Goal: Task Accomplishment & Management: Manage account settings

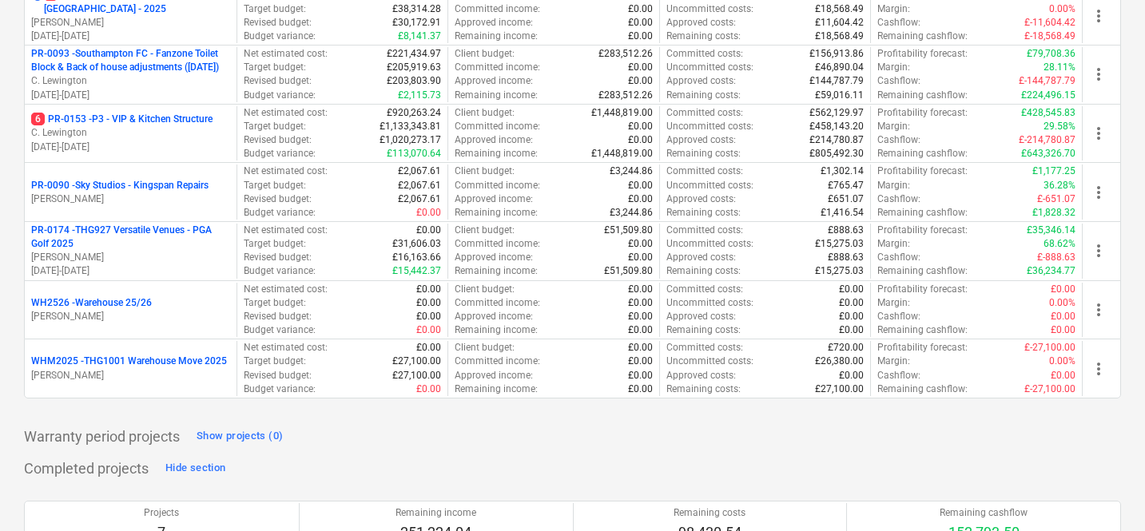
scroll to position [688, 0]
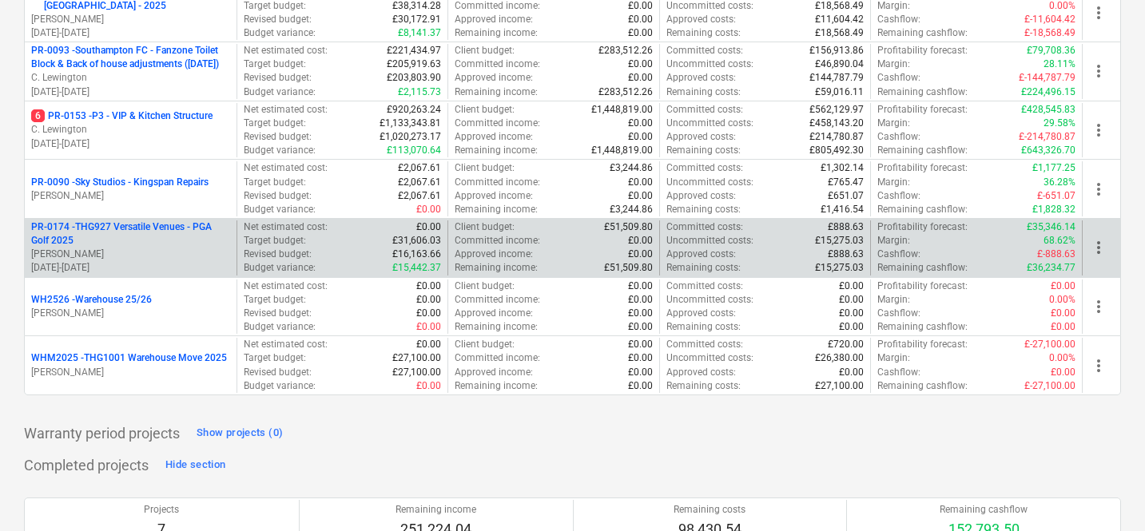
click at [182, 248] on p "PR-0174 - THG927 Versatile Venues - PGA Golf 2025" at bounding box center [130, 233] width 199 height 27
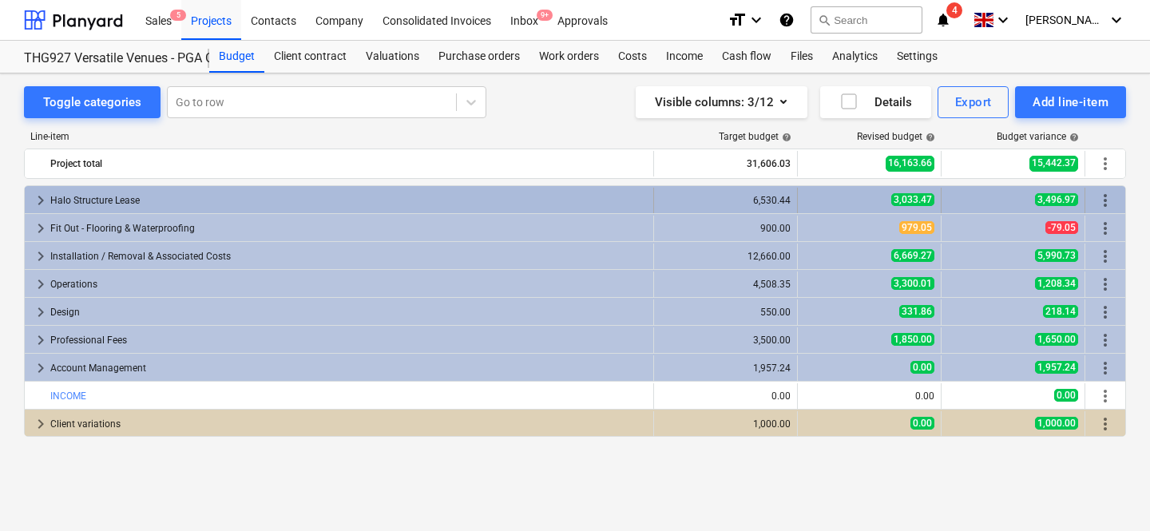
click at [42, 200] on span "keyboard_arrow_right" at bounding box center [40, 200] width 19 height 19
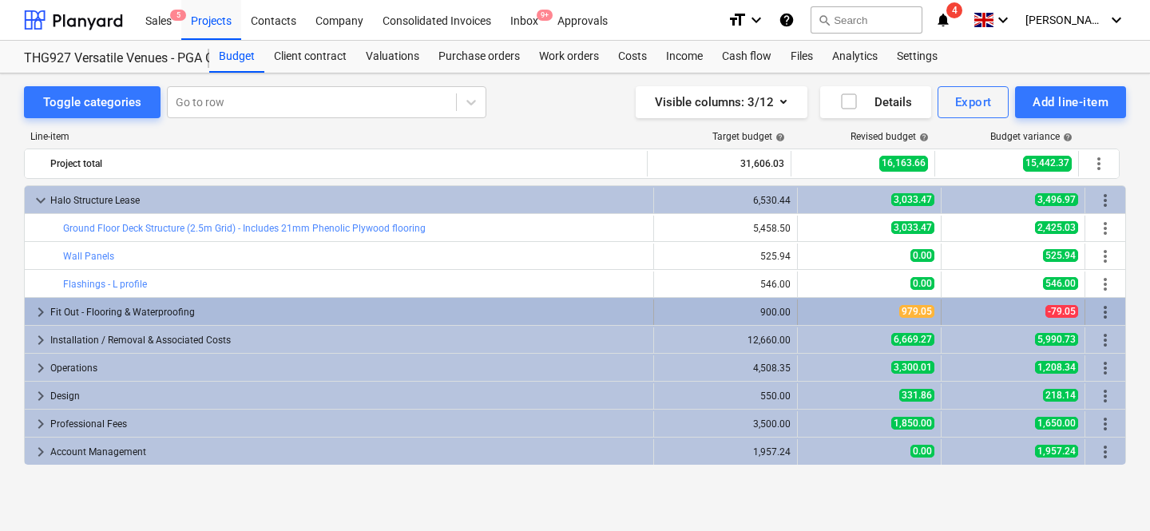
click at [38, 309] on span "keyboard_arrow_right" at bounding box center [40, 312] width 19 height 19
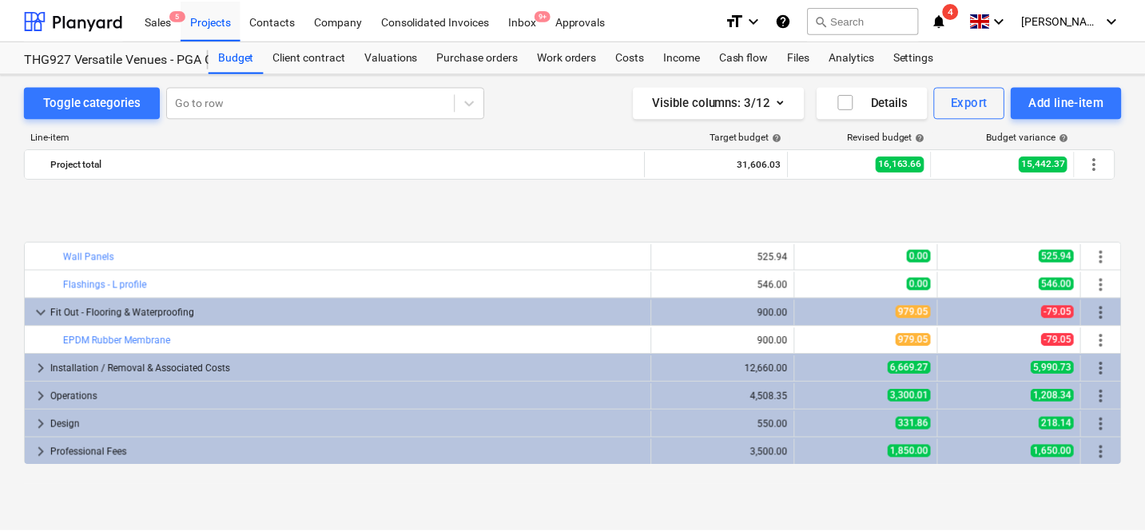
scroll to position [84, 0]
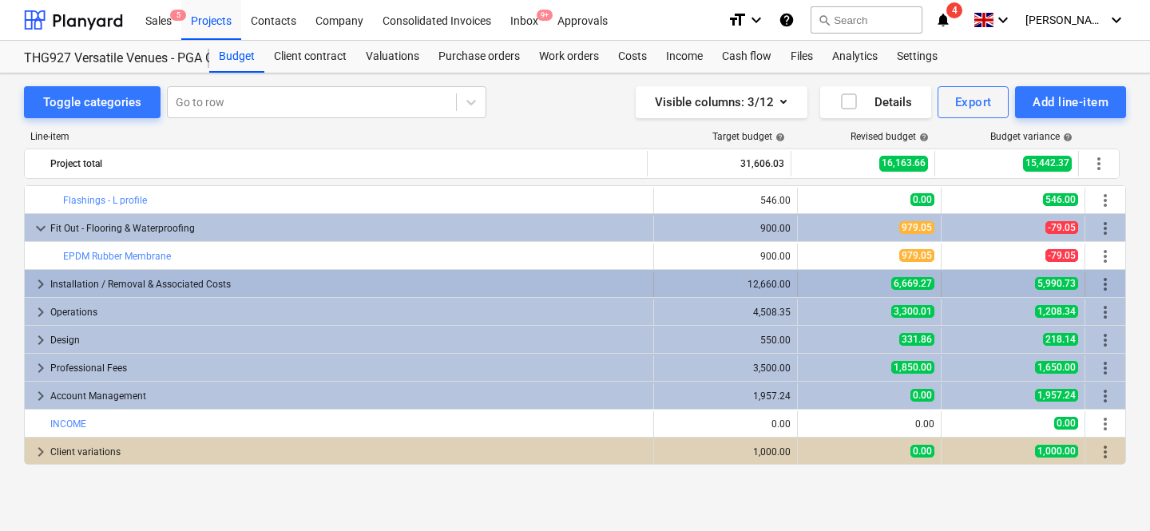
click at [42, 286] on span "keyboard_arrow_right" at bounding box center [40, 284] width 19 height 19
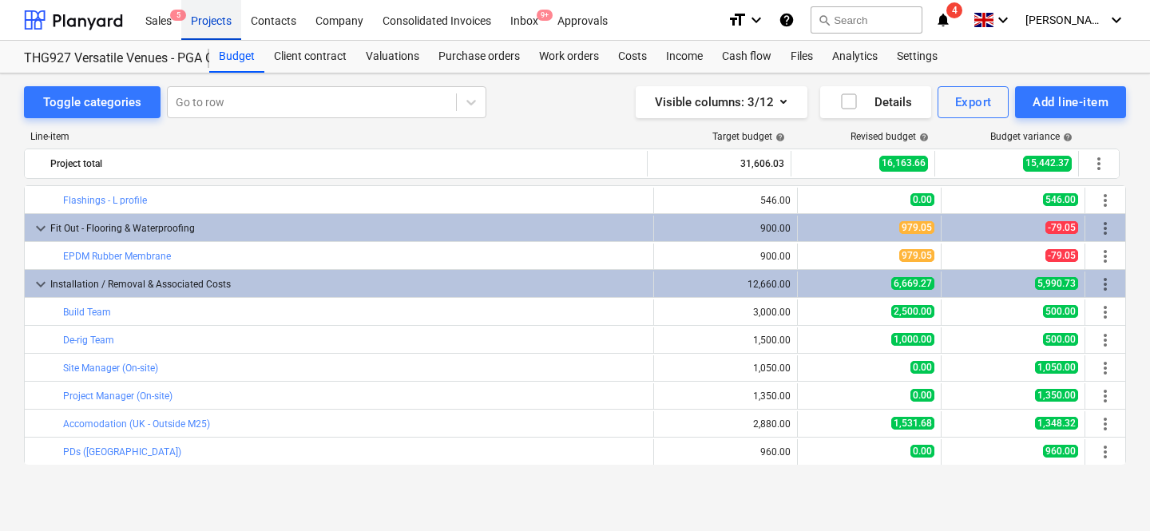
click at [208, 22] on div "Projects" at bounding box center [211, 19] width 60 height 41
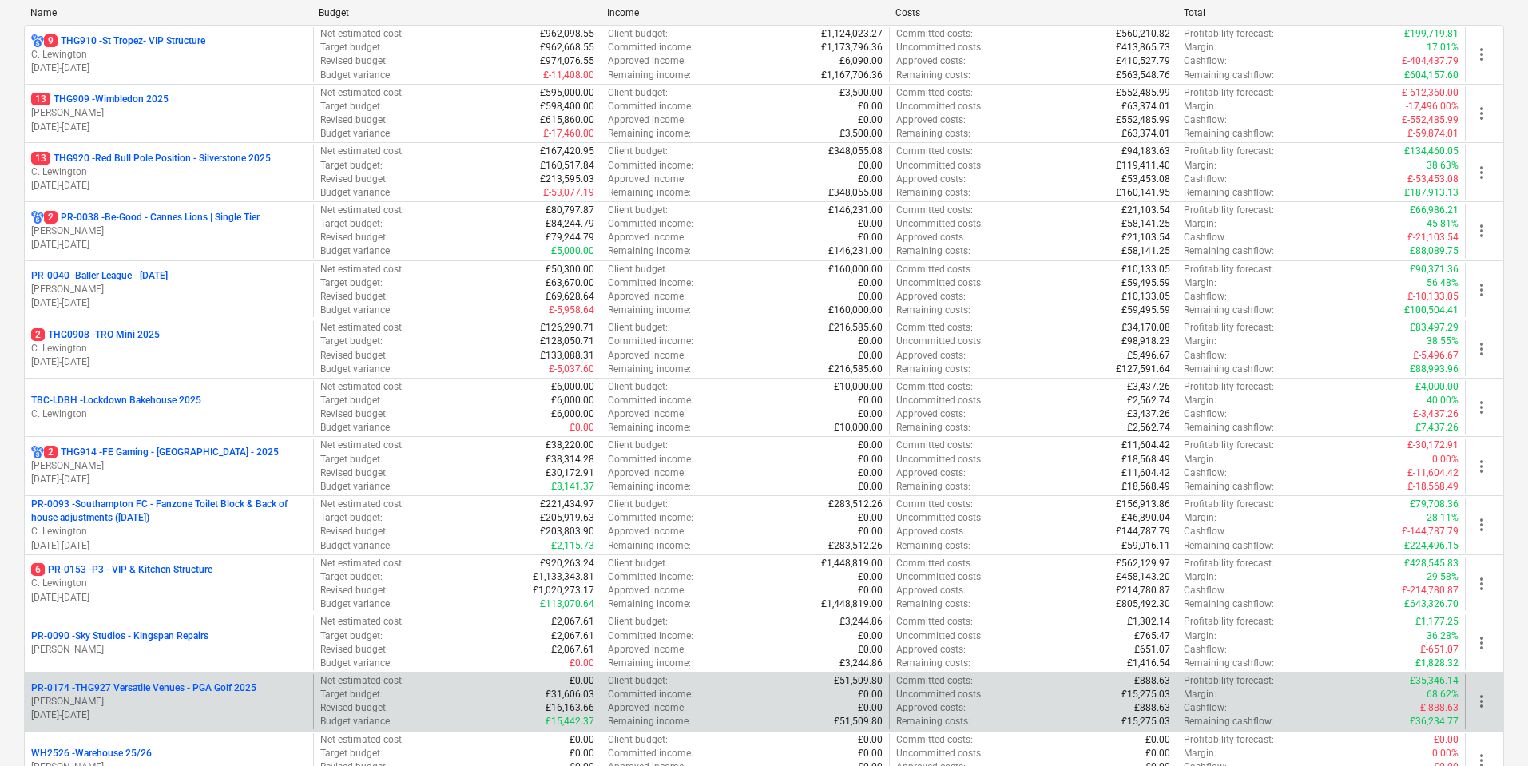
scroll to position [236, 0]
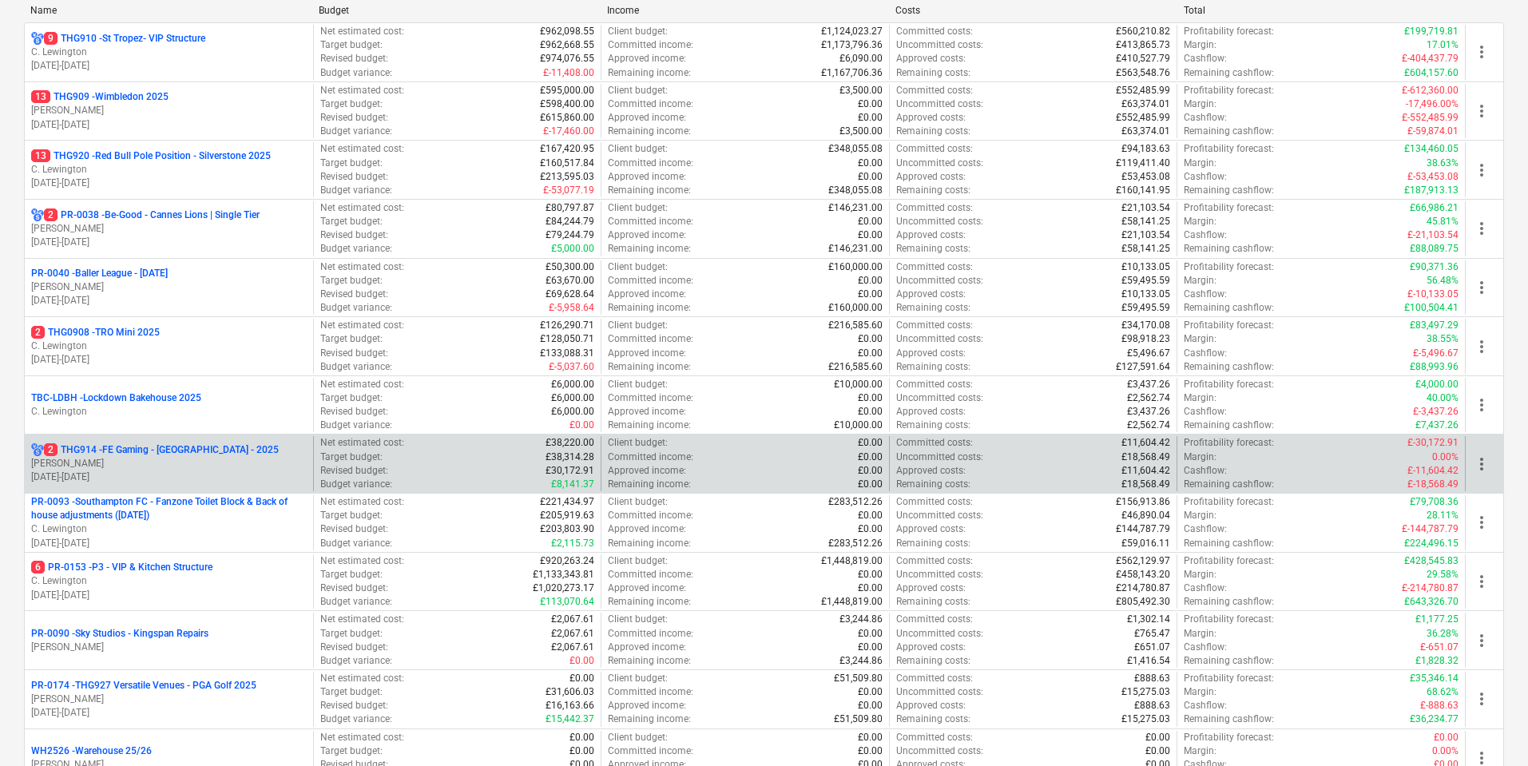
click at [143, 450] on p "2 THG914 - FE Gaming - Berlin - 2025" at bounding box center [161, 450] width 235 height 14
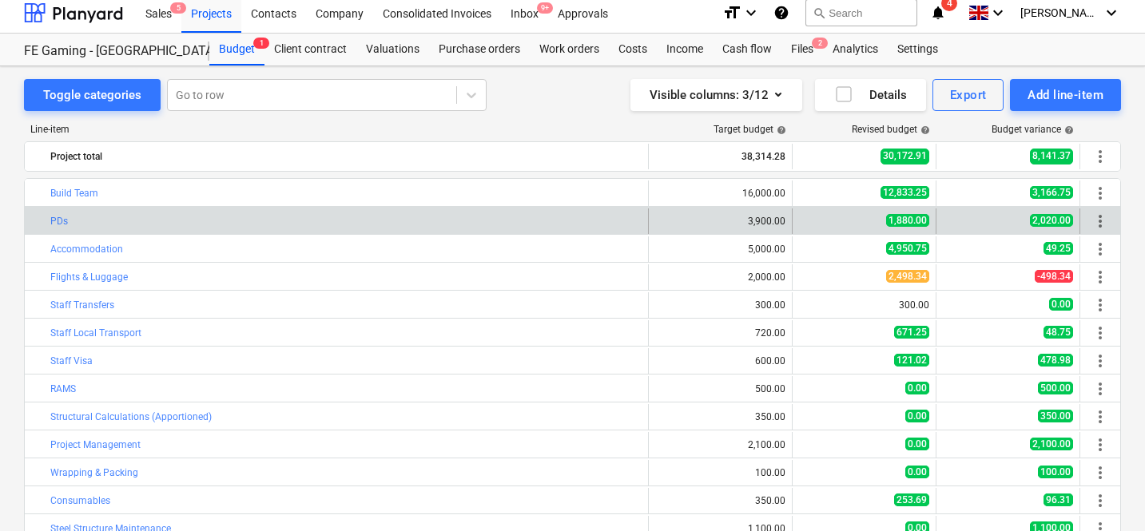
scroll to position [8, 0]
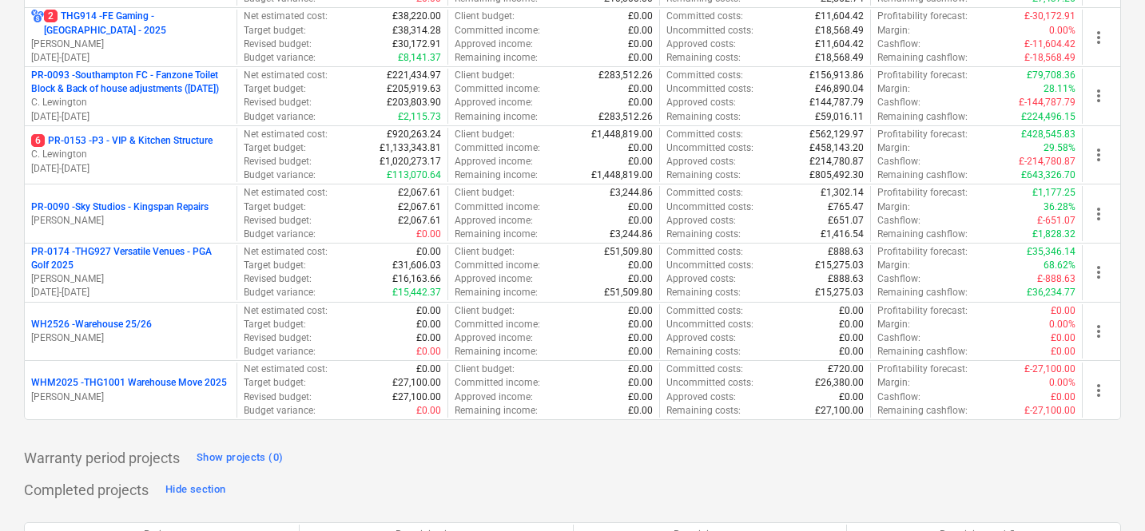
scroll to position [669, 0]
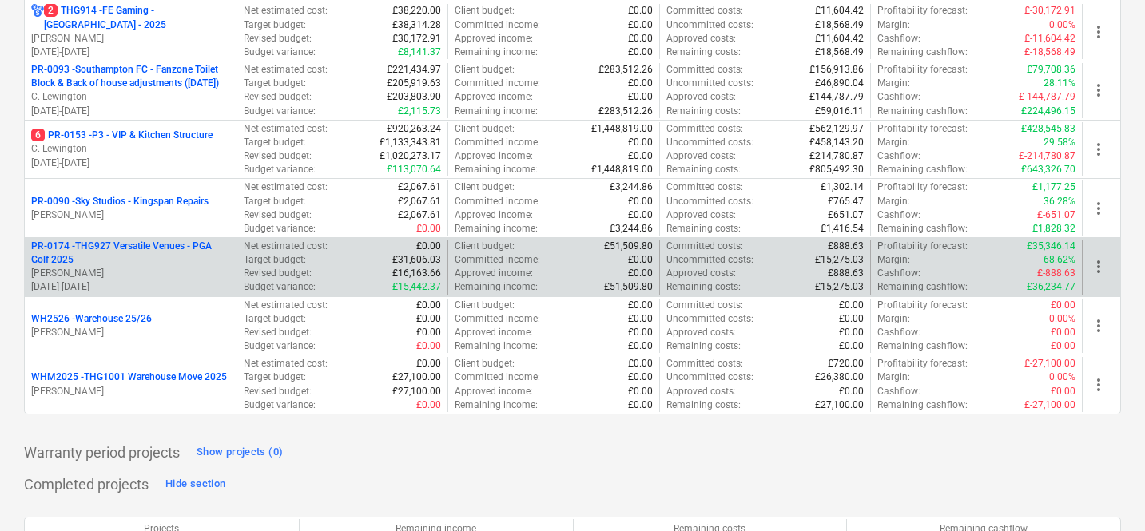
click at [181, 260] on p "PR-0174 - THG927 Versatile Venues - PGA Golf 2025" at bounding box center [130, 253] width 199 height 27
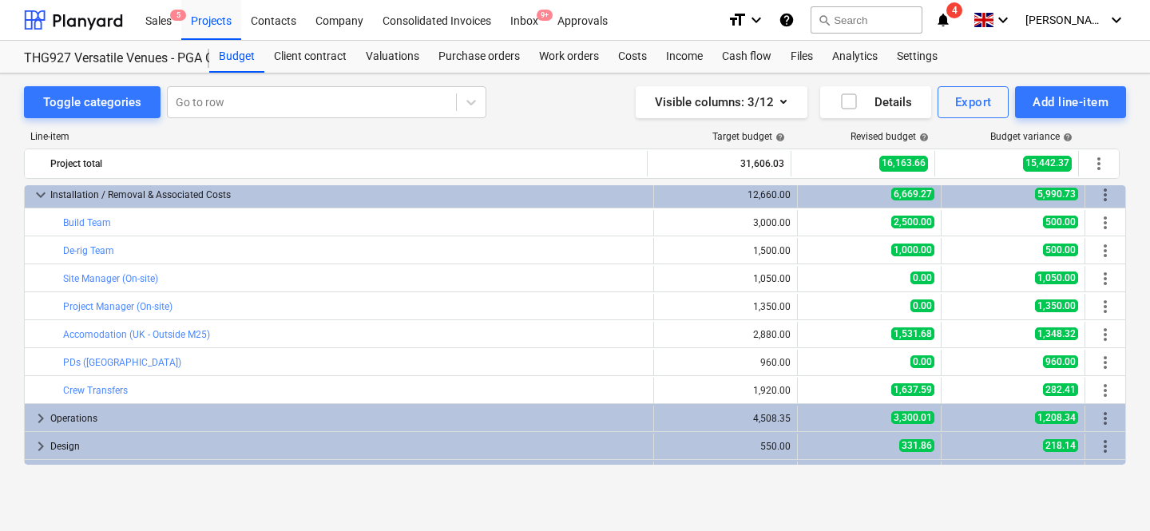
scroll to position [185, 0]
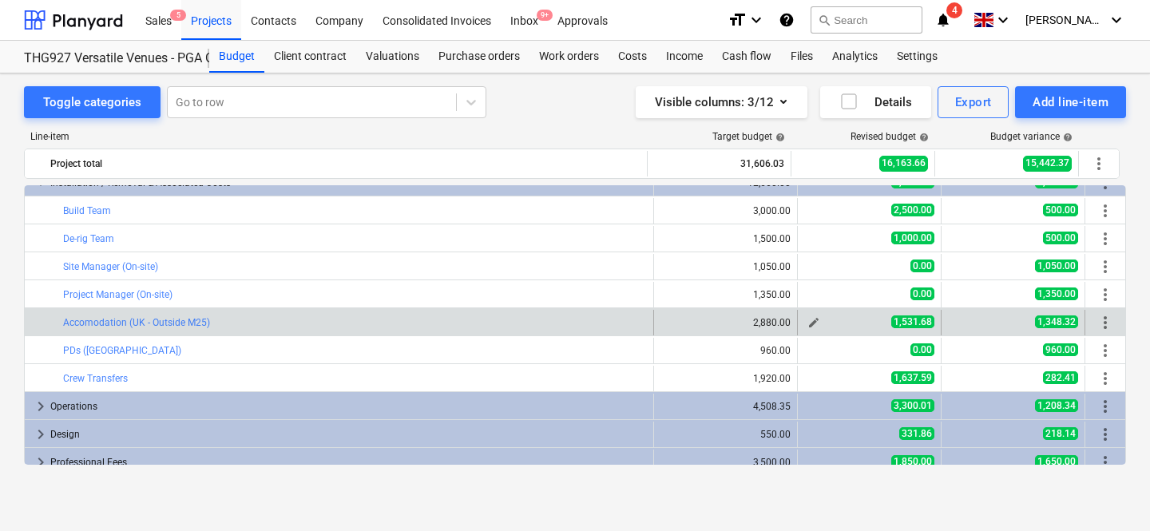
click at [807, 324] on span "edit" at bounding box center [813, 322] width 13 height 13
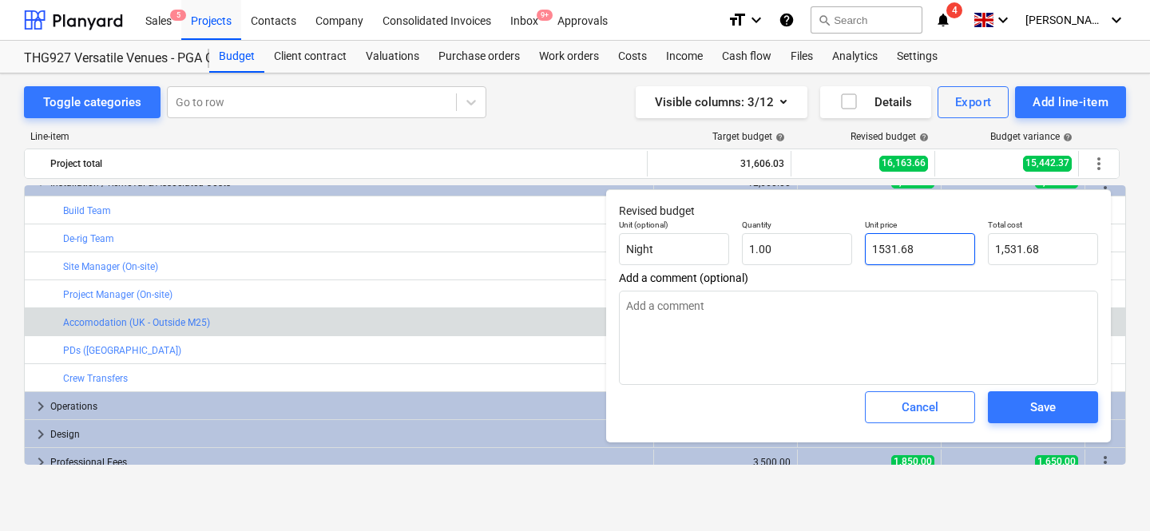
click at [888, 252] on input "1531.68" at bounding box center [920, 249] width 110 height 32
type input "1"
type textarea "x"
type input "1.00"
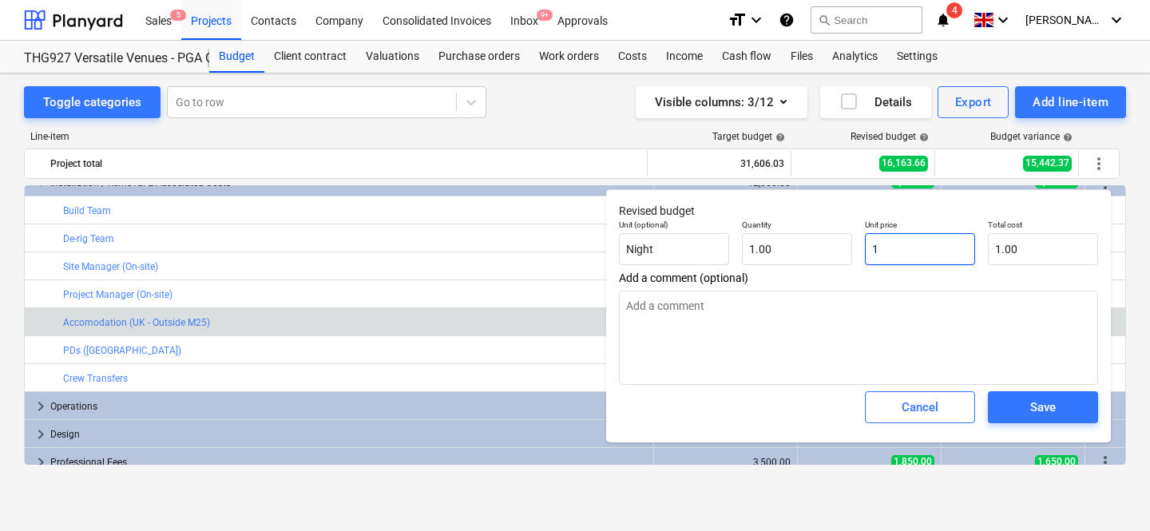
type input "16"
type textarea "x"
type input "16.00"
type input "161"
type textarea "x"
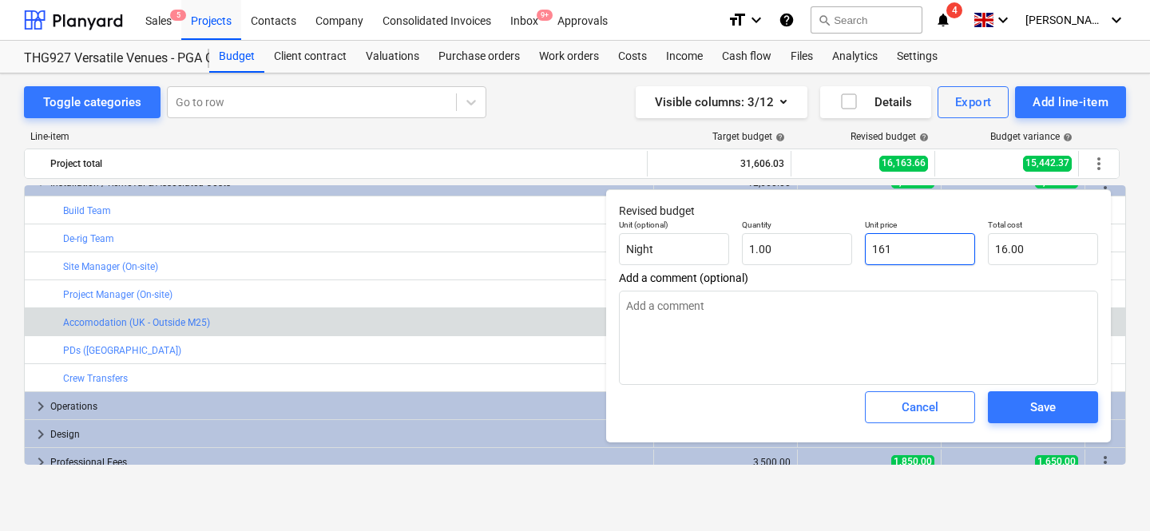
type input "161.00"
type input "1617"
type textarea "x"
type input "1,617.00"
type input "1617."
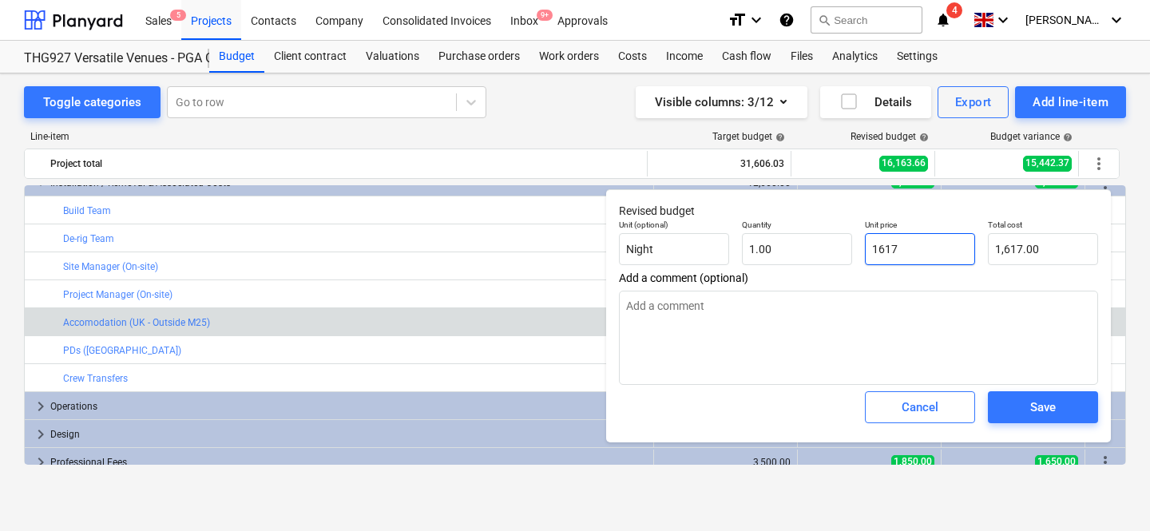
type textarea "x"
type input "1617.4"
type textarea "x"
type input "1,617.40"
type input "1617.43"
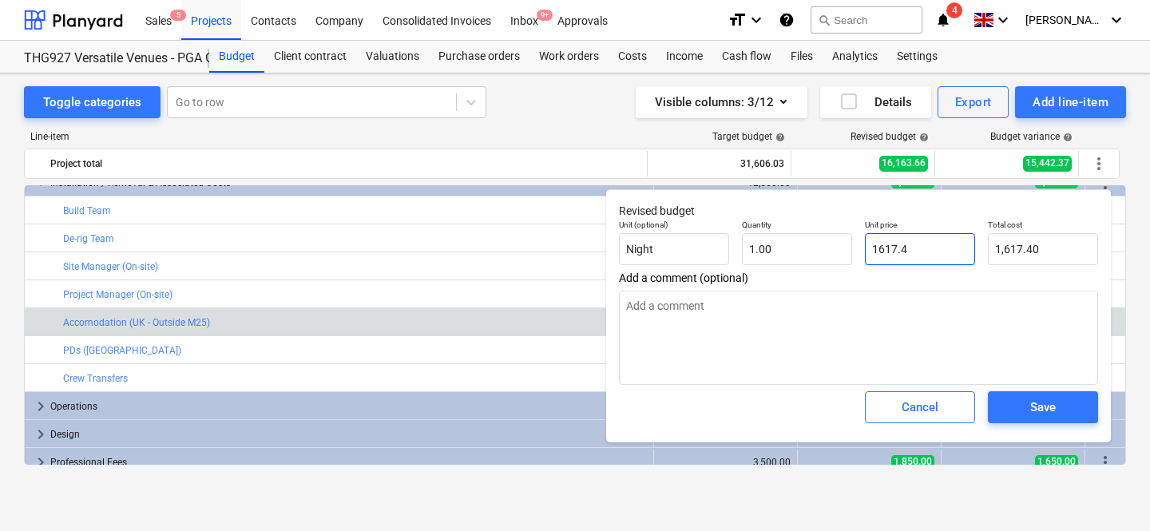
type textarea "x"
type input "1,617.43"
click at [1069, 389] on div "Save" at bounding box center [1043, 407] width 123 height 45
click at [1049, 407] on div "Save" at bounding box center [1043, 407] width 26 height 21
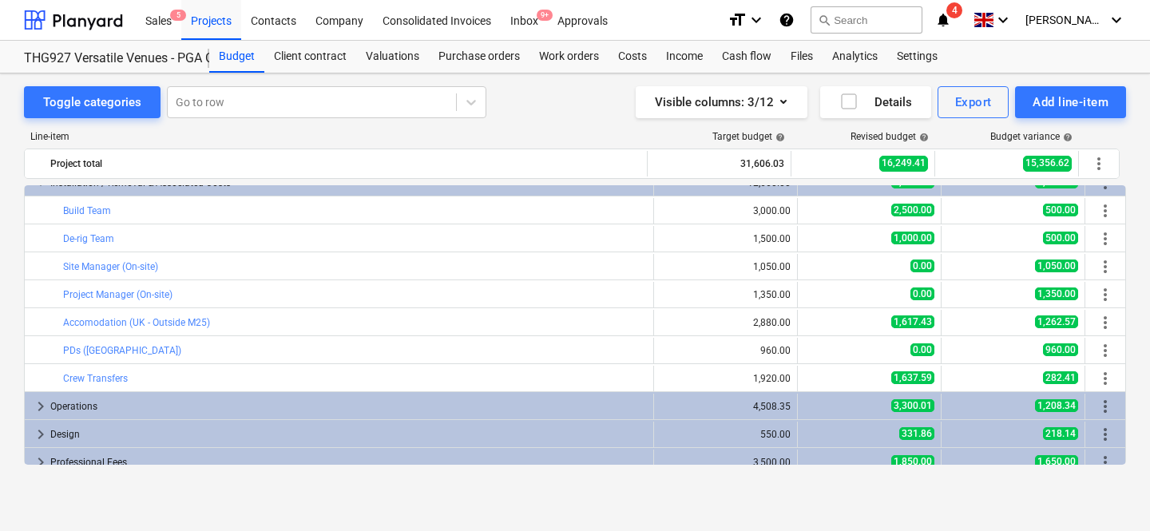
type textarea "x"
type input "1.00"
type input "1,617.43"
click at [1066, 93] on div "Add line-item" at bounding box center [1071, 102] width 76 height 21
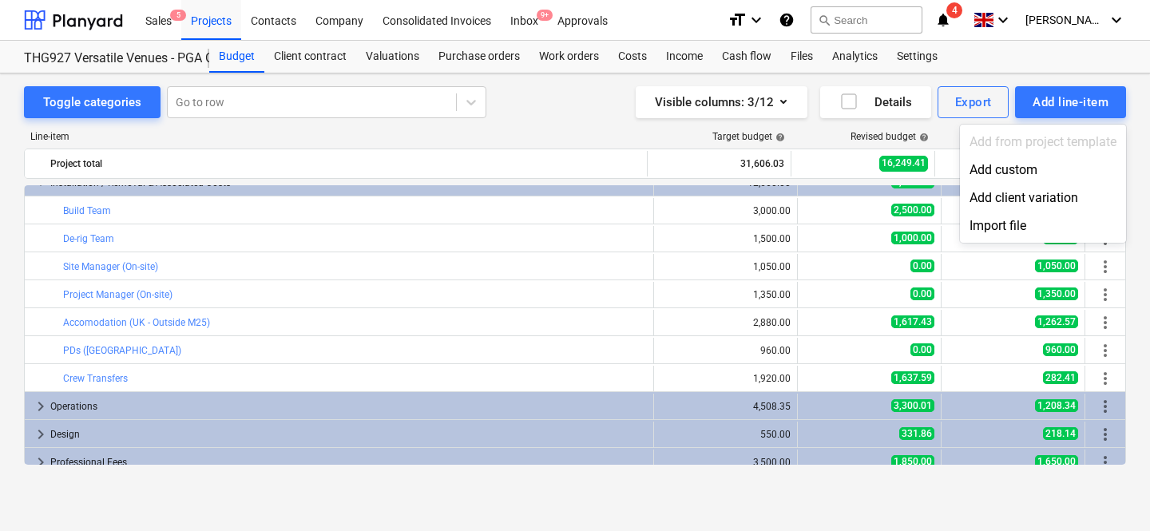
click at [546, 99] on div at bounding box center [575, 265] width 1150 height 531
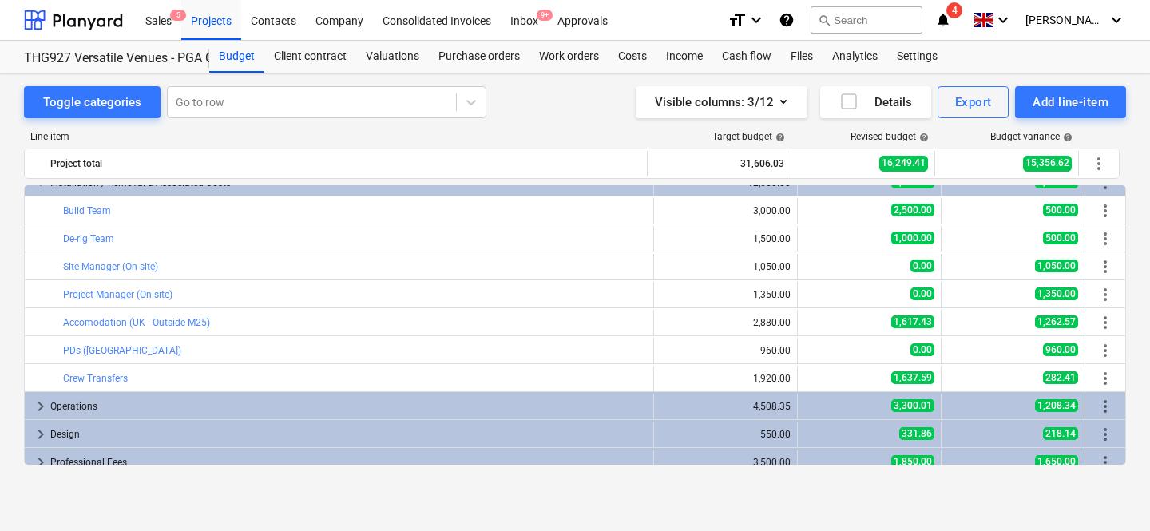
click at [546, 99] on div "Toggle categories Go to row Visible columns : 3/12 Details Export Add line-item" at bounding box center [575, 102] width 1102 height 32
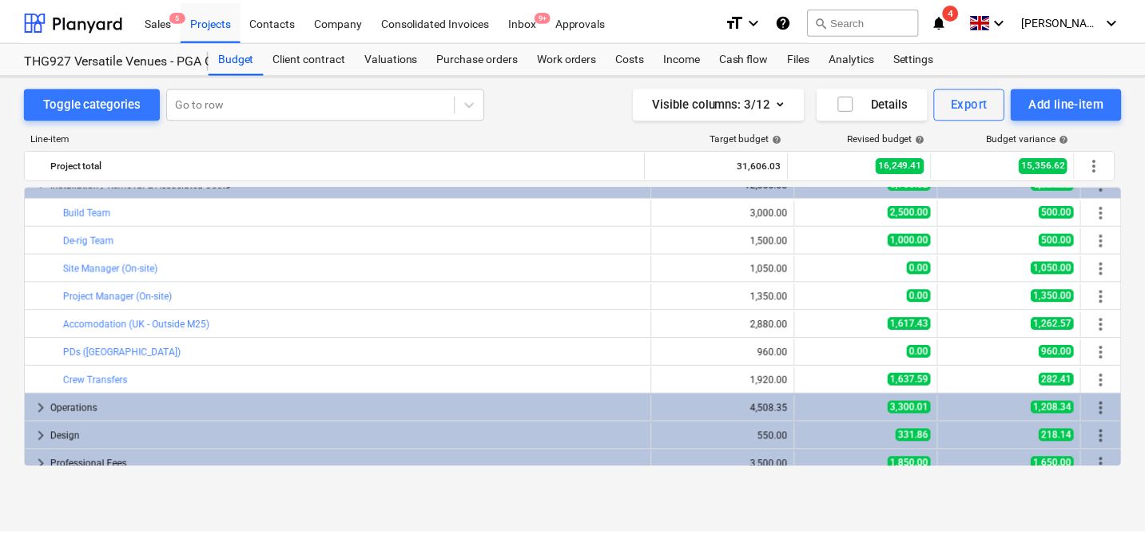
scroll to position [0, 0]
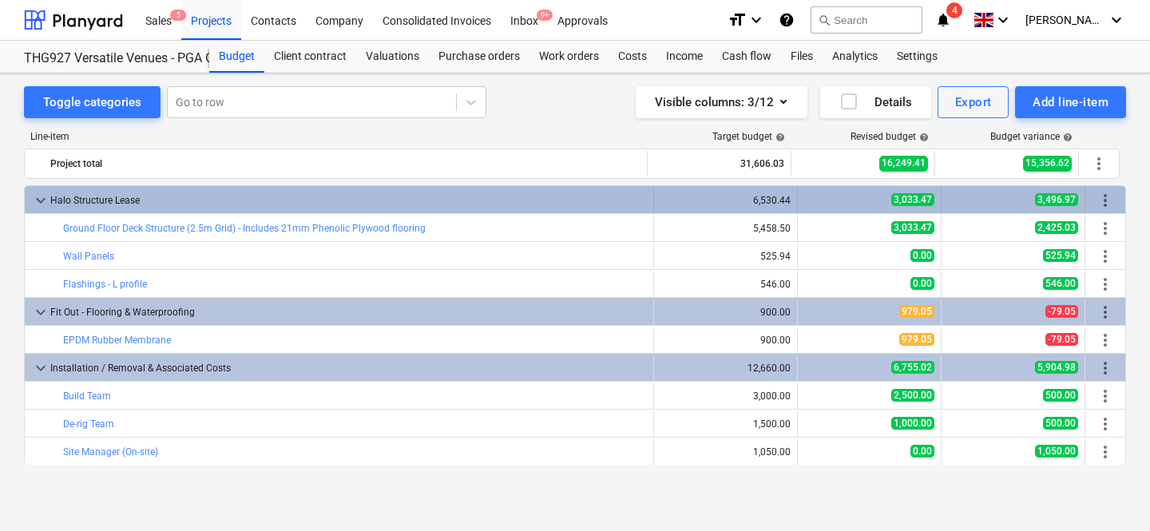
click at [40, 200] on span "keyboard_arrow_down" at bounding box center [40, 200] width 19 height 19
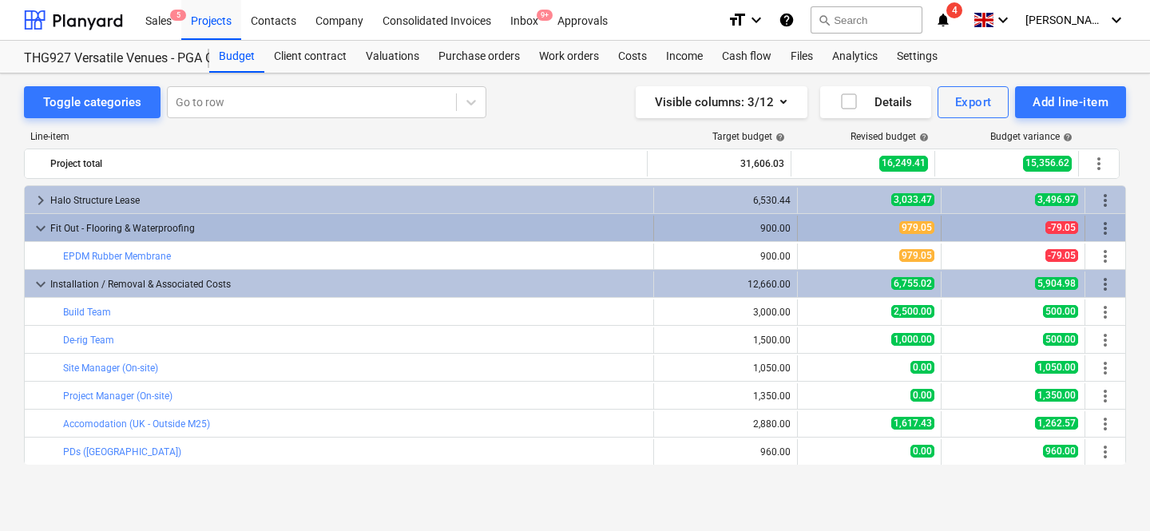
click at [40, 226] on span "keyboard_arrow_down" at bounding box center [40, 228] width 19 height 19
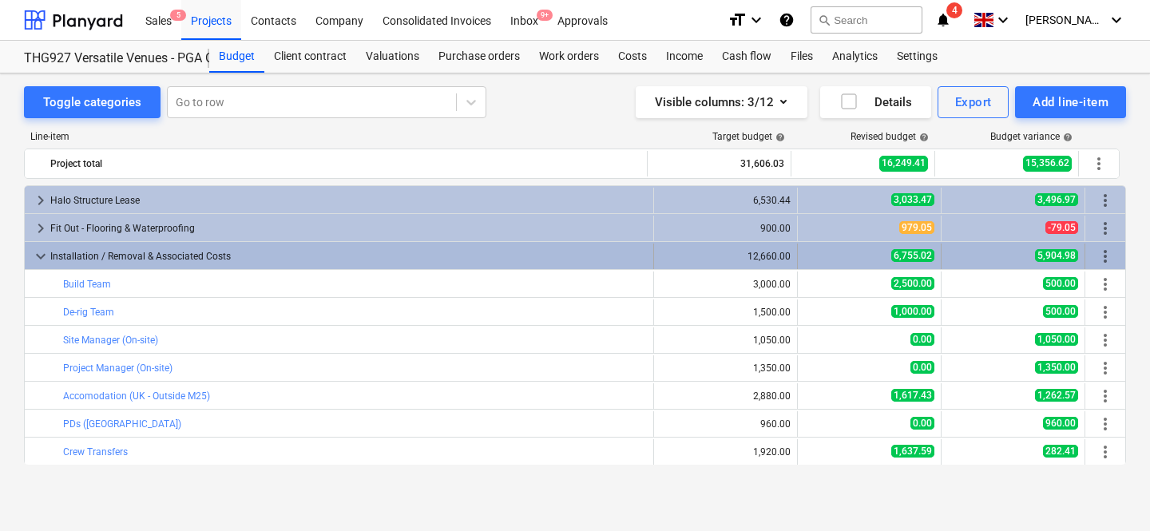
click at [40, 252] on span "keyboard_arrow_down" at bounding box center [40, 256] width 19 height 19
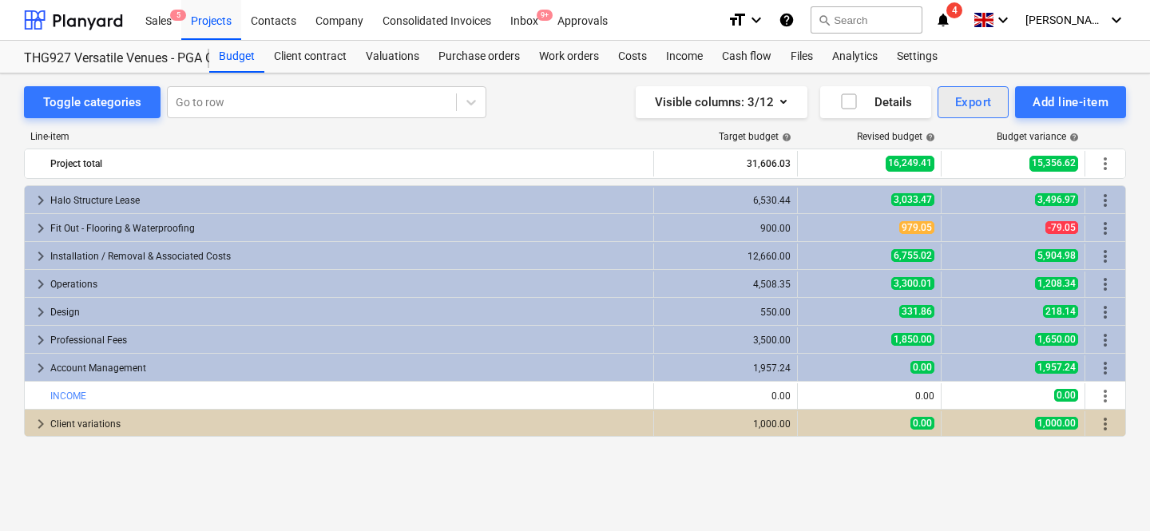
click at [978, 101] on div "Export" at bounding box center [973, 102] width 37 height 21
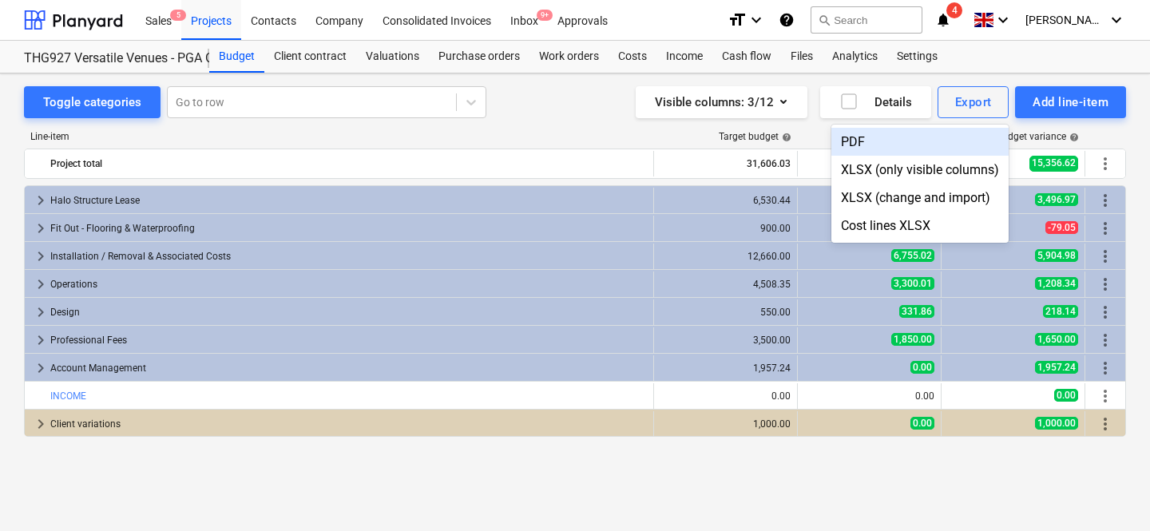
click at [942, 145] on div "PDF" at bounding box center [919, 142] width 177 height 28
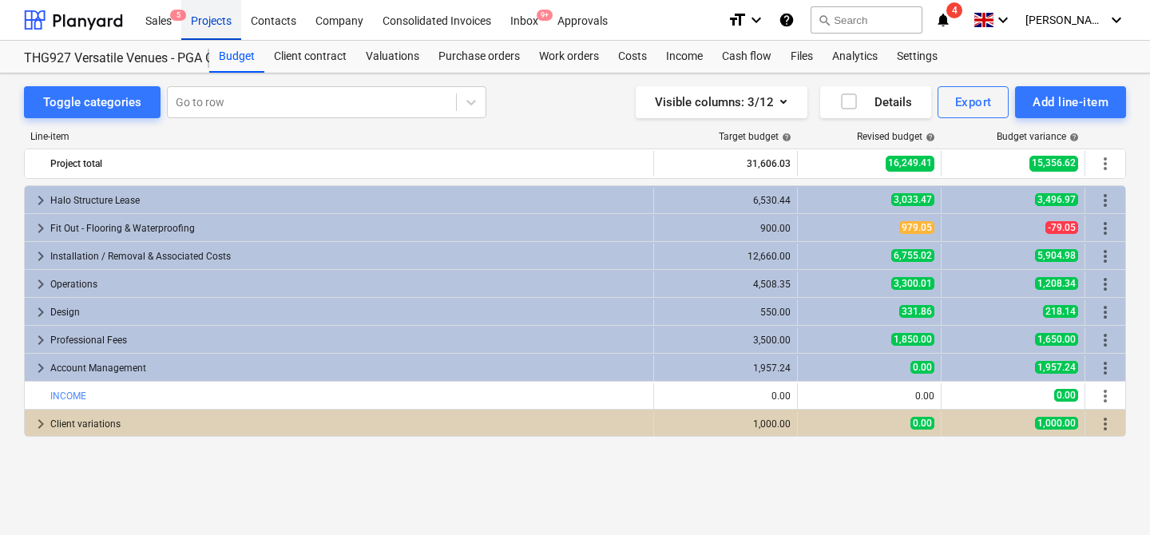
click at [224, 24] on div "Projects" at bounding box center [211, 19] width 60 height 41
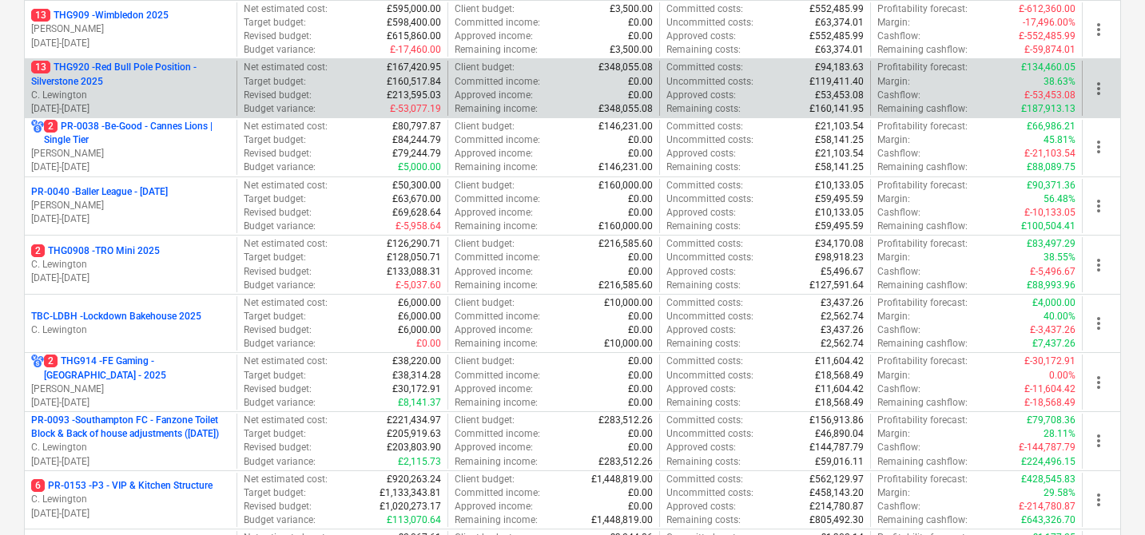
scroll to position [320, 0]
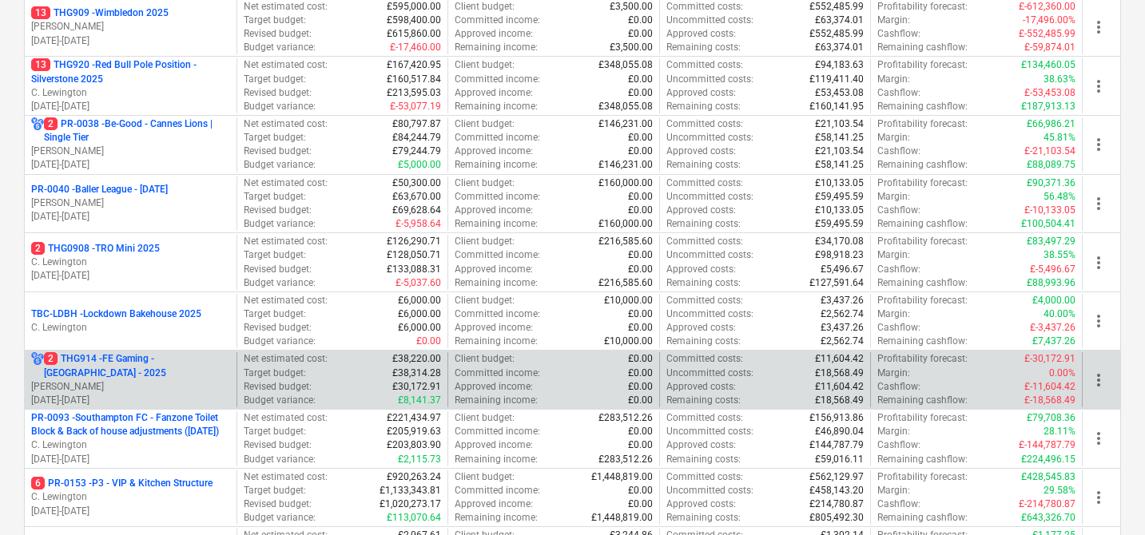
click at [154, 361] on p "2 THG914 - FE Gaming - Berlin - 2025" at bounding box center [137, 365] width 186 height 27
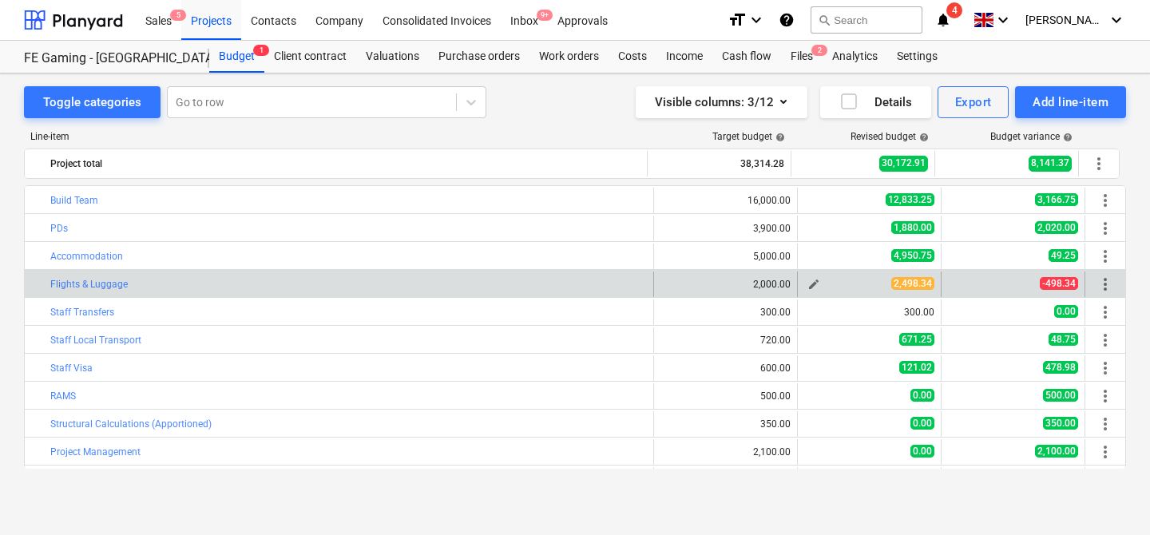
click at [807, 288] on span "edit" at bounding box center [813, 284] width 13 height 13
type textarea "x"
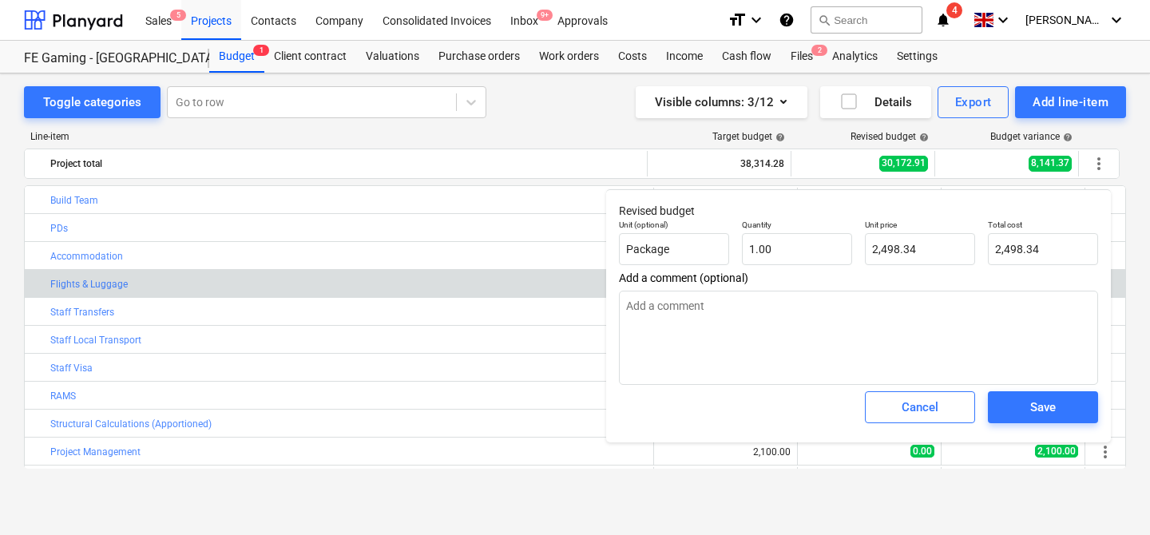
click at [896, 266] on div "Unit price 2,498.34" at bounding box center [920, 242] width 123 height 58
type input "2498.34"
click at [896, 255] on input "2498.34" at bounding box center [920, 249] width 110 height 32
type textarea "x"
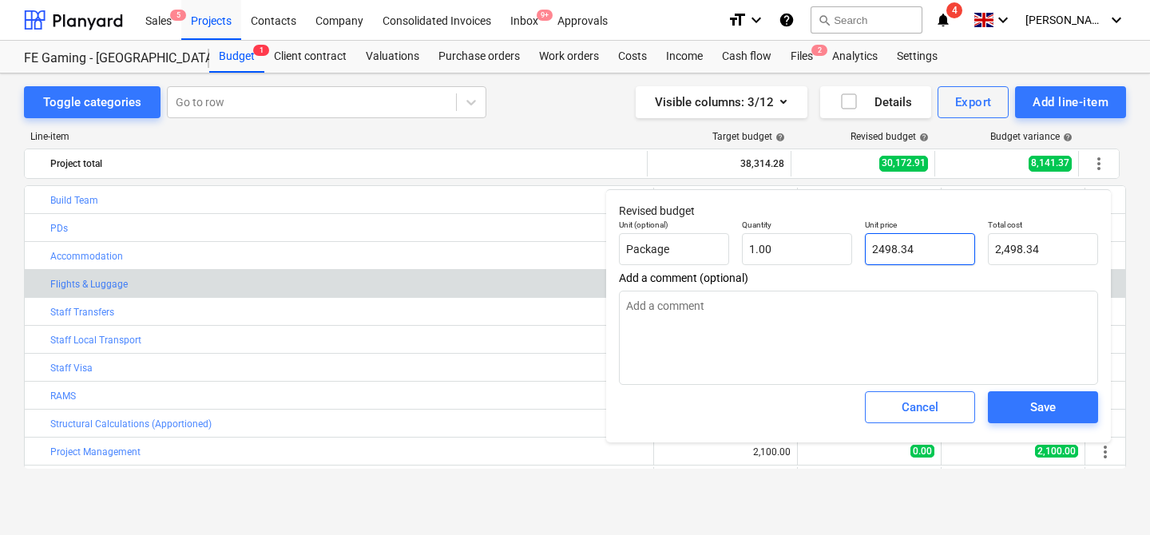
type input "2"
type input "2.00"
type textarea "x"
type input "28"
type input "28.00"
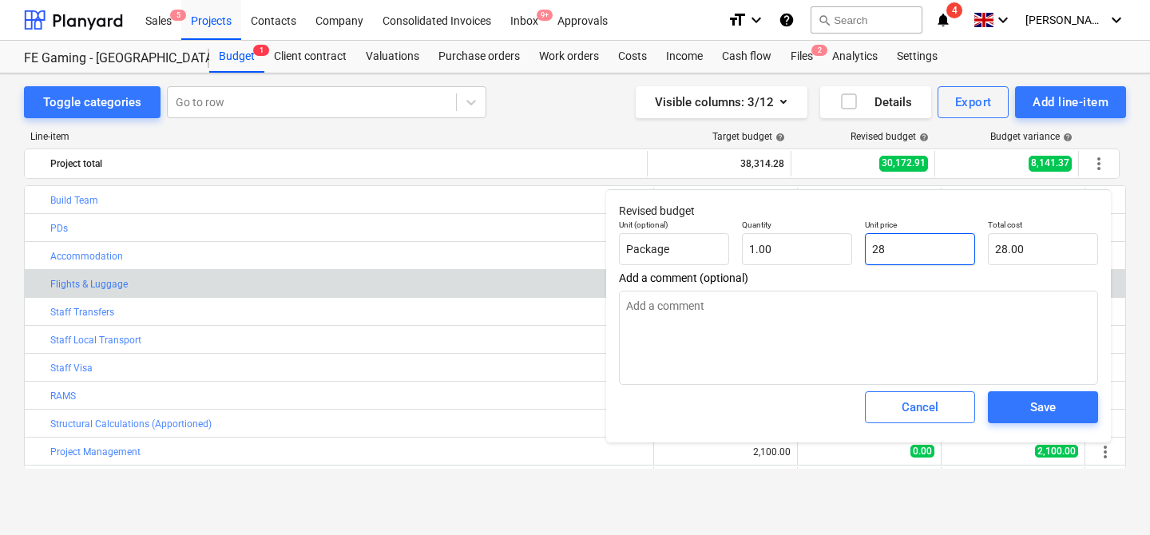
type textarea "x"
type input "283"
type input "283.00"
type textarea "x"
type input "2830"
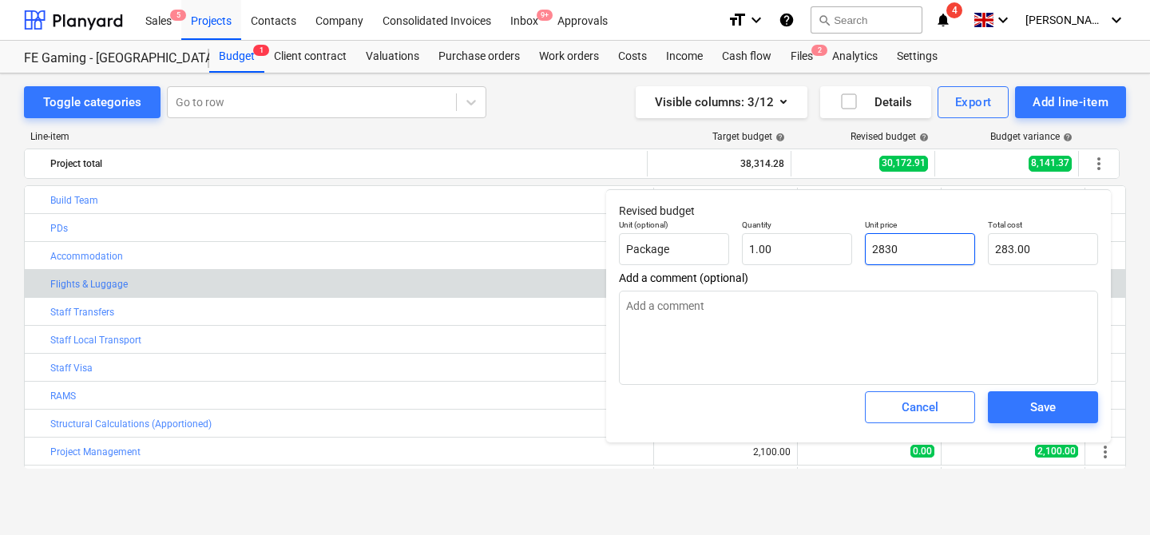
type input "2,830.00"
type textarea "x"
type input "2830."
type textarea "x"
type input "2830.6"
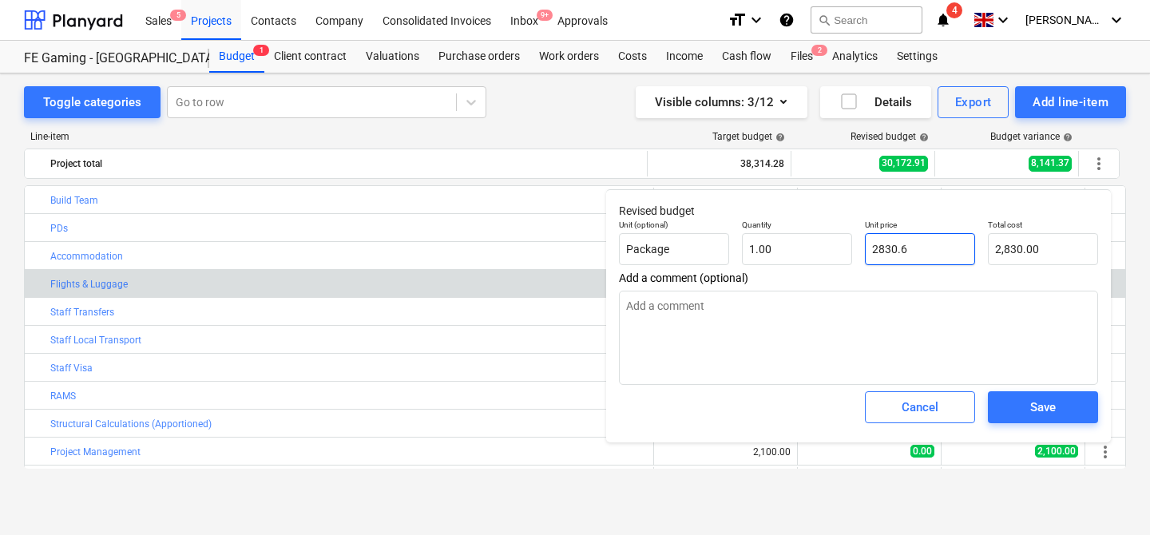
type input "2,830.60"
type textarea "x"
type input "2830.67"
type input "2,830.67"
type input "2830.67"
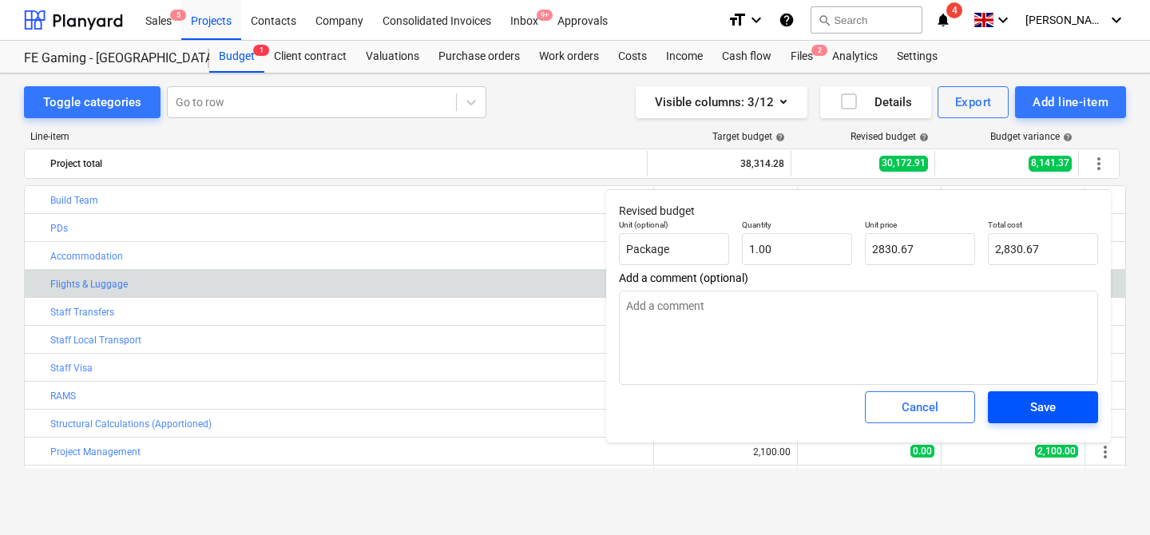
type textarea "x"
type input "2,830.67"
click at [1033, 411] on div "Save" at bounding box center [1043, 407] width 26 height 21
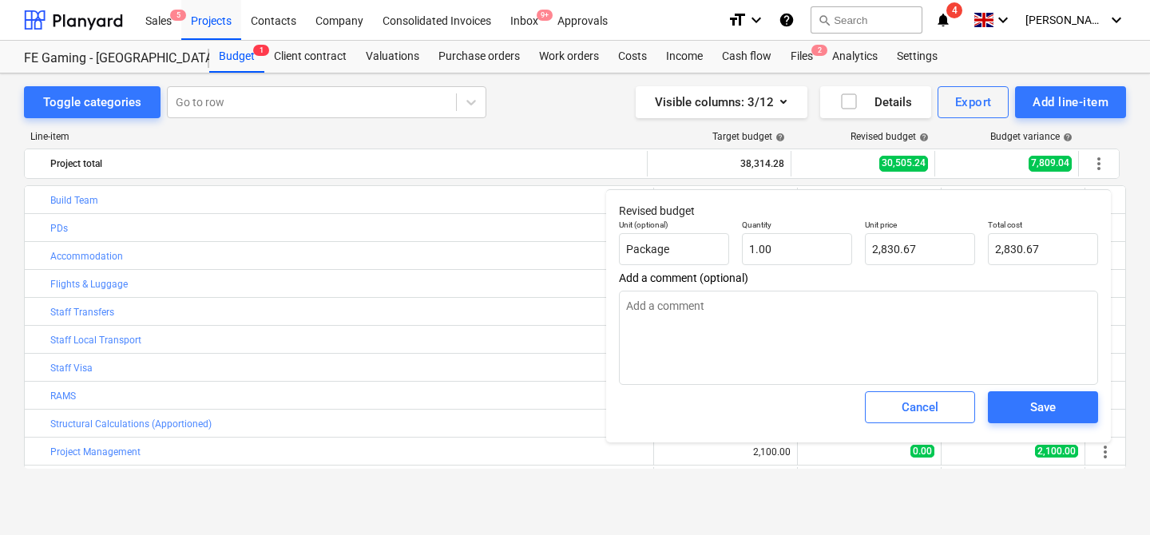
type textarea "x"
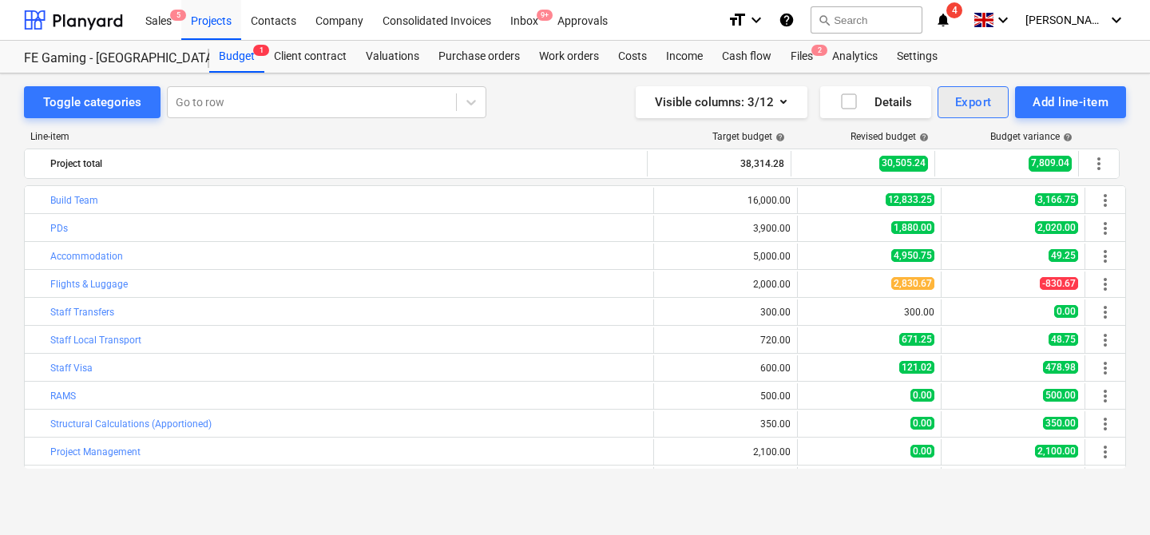
click at [974, 107] on div "Export" at bounding box center [973, 102] width 37 height 21
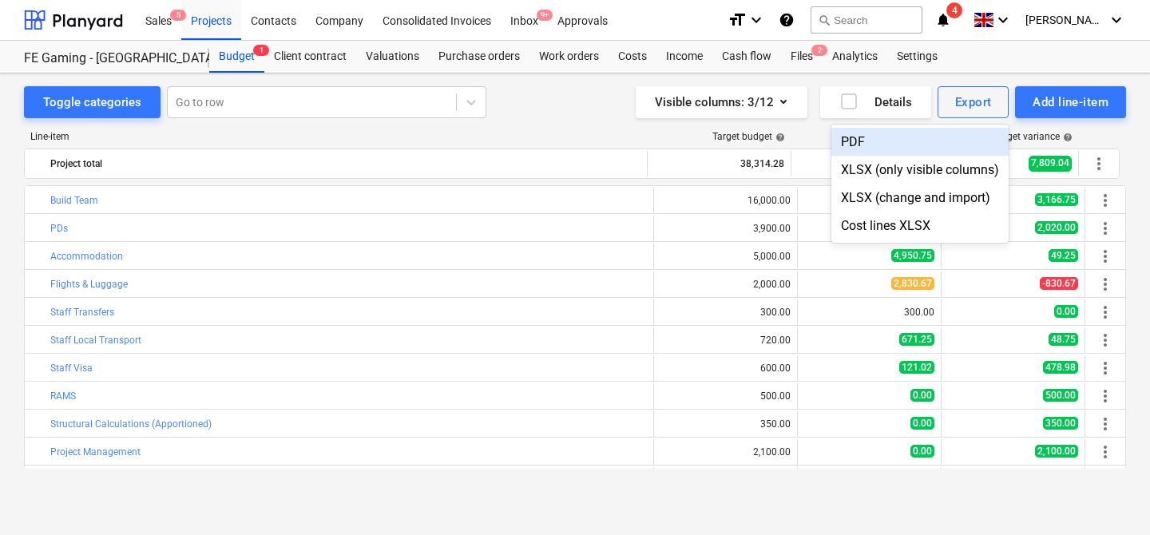
click at [912, 141] on div "PDF" at bounding box center [919, 142] width 177 height 28
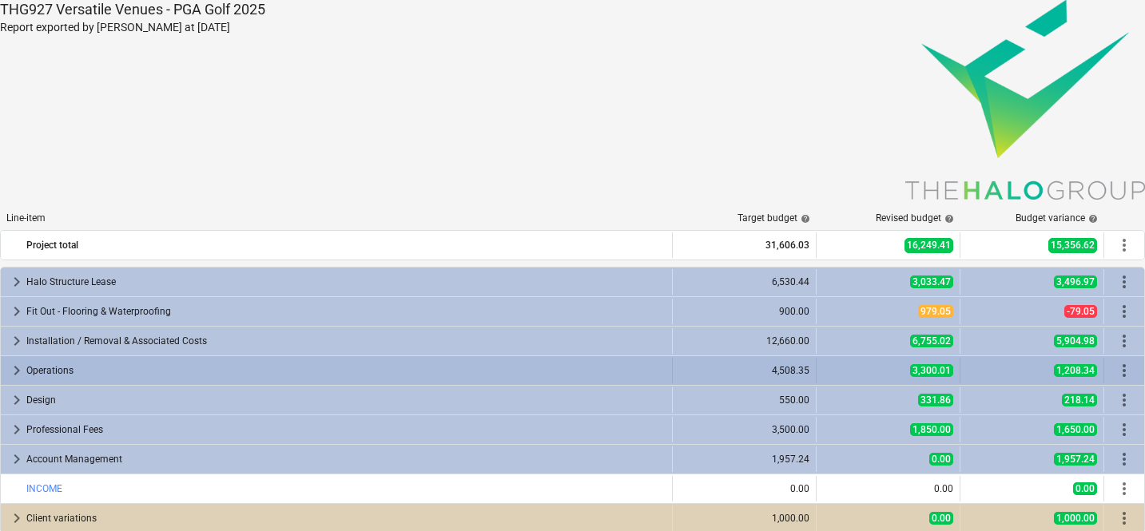
scroll to position [22, 0]
